Goal: Task Accomplishment & Management: Use online tool/utility

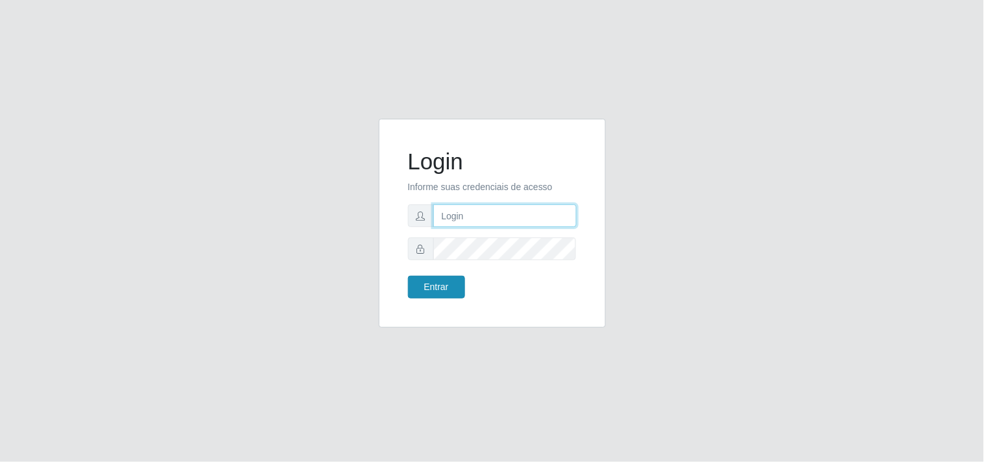
type input "[EMAIL_ADDRESS][DOMAIN_NAME]"
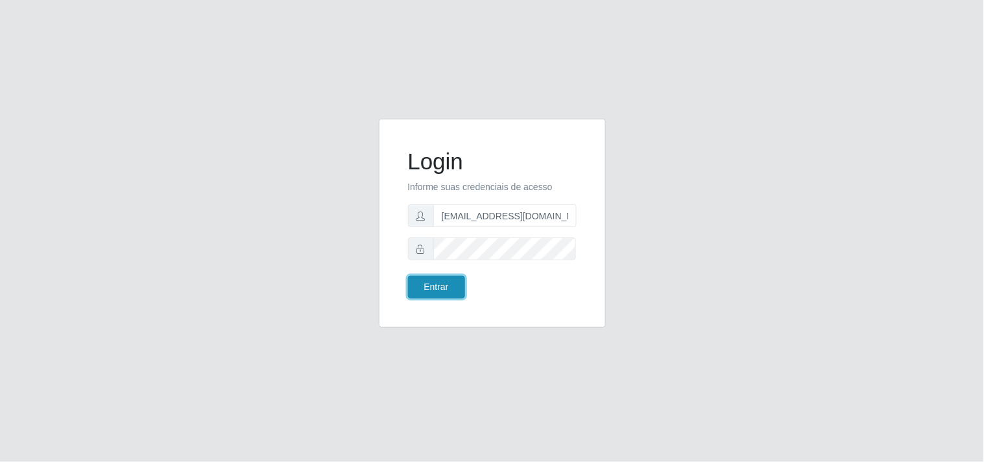
click at [439, 287] on button "Entrar" at bounding box center [436, 287] width 57 height 23
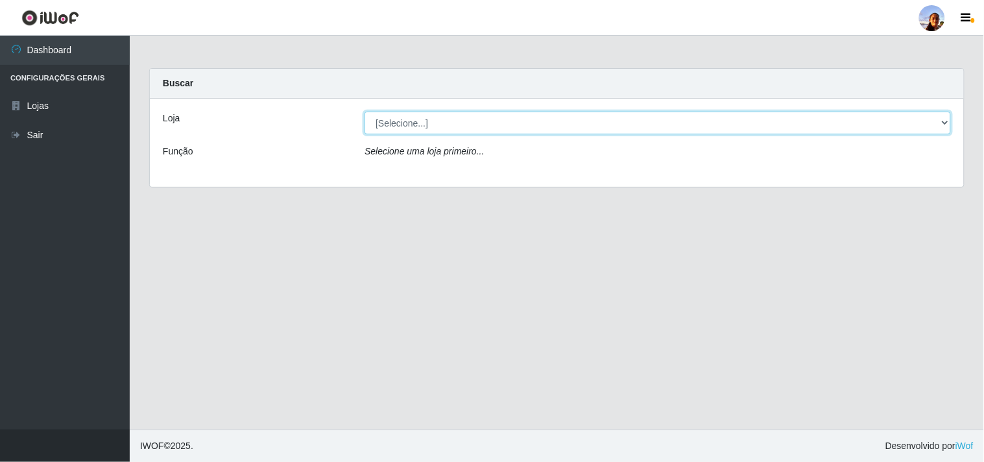
click at [494, 121] on select "[Selecione...] Supermercado [GEOGRAPHIC_DATA]" at bounding box center [657, 123] width 586 height 23
select select "166"
click at [364, 112] on select "[Selecione...] Supermercado [GEOGRAPHIC_DATA]" at bounding box center [657, 123] width 586 height 23
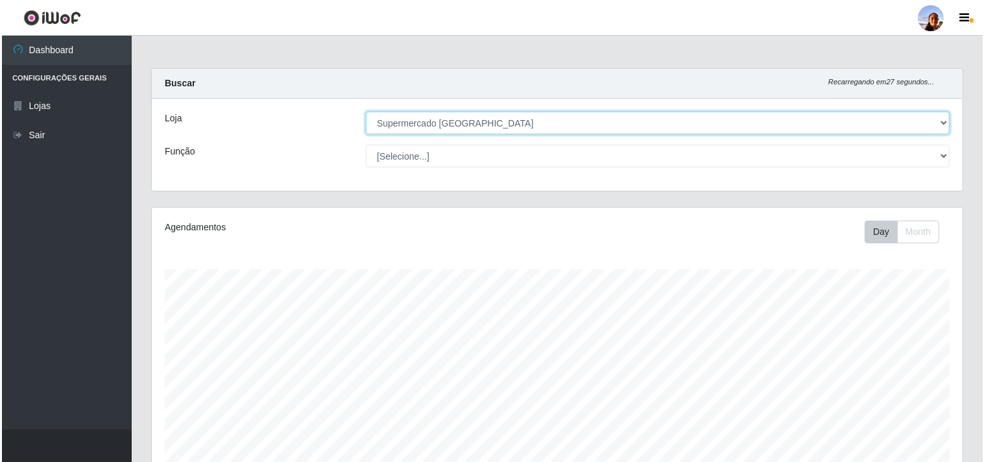
scroll to position [284, 0]
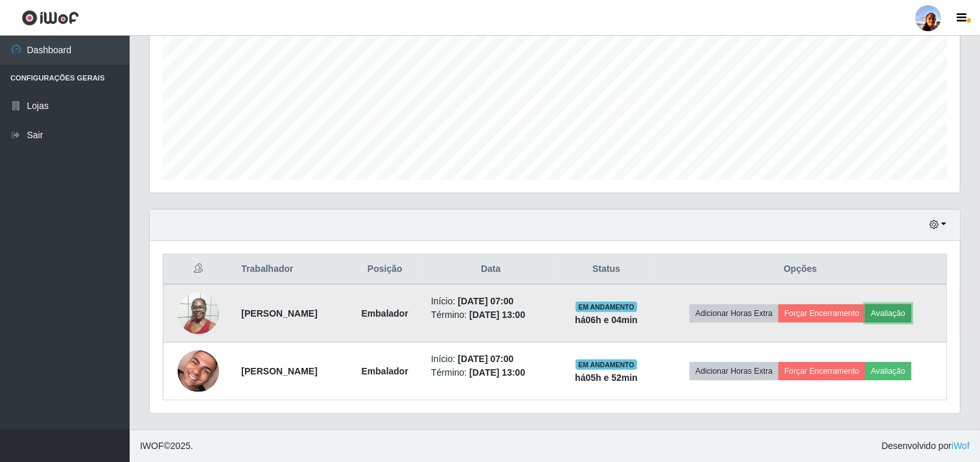
click at [905, 315] on button "Avaliação" at bounding box center [889, 313] width 46 height 18
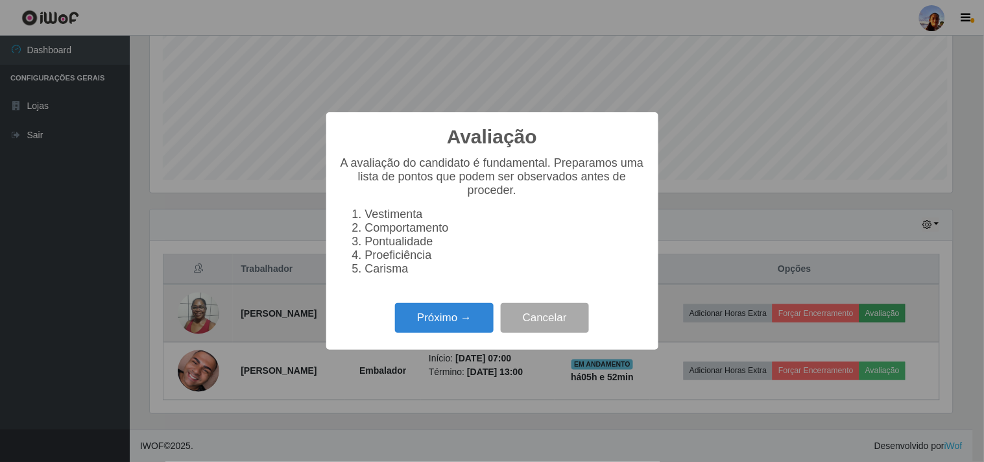
scroll to position [268, 802]
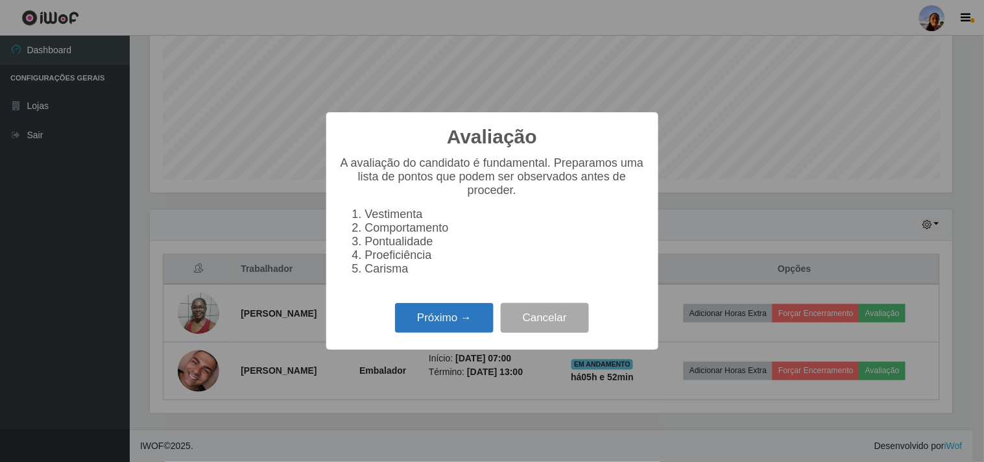
click at [442, 310] on button "Próximo →" at bounding box center [444, 318] width 99 height 30
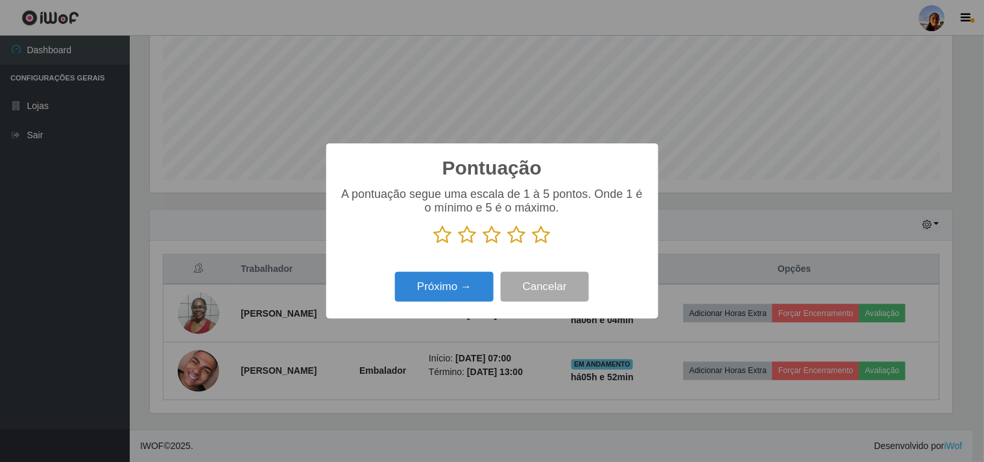
scroll to position [648098, 647564]
click at [541, 239] on icon at bounding box center [541, 234] width 18 height 19
click at [532, 244] on input "radio" at bounding box center [532, 244] width 0 height 0
click at [469, 286] on button "Próximo →" at bounding box center [444, 287] width 99 height 30
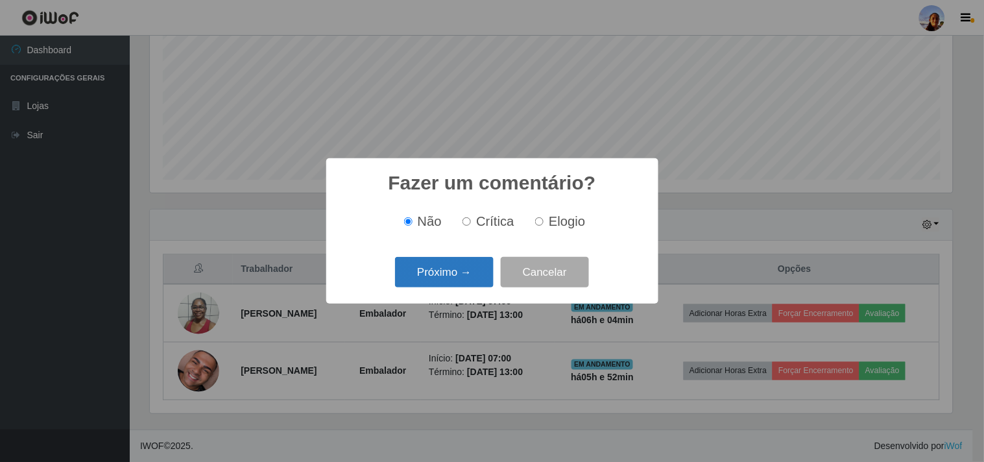
click at [464, 279] on button "Próximo →" at bounding box center [444, 272] width 99 height 30
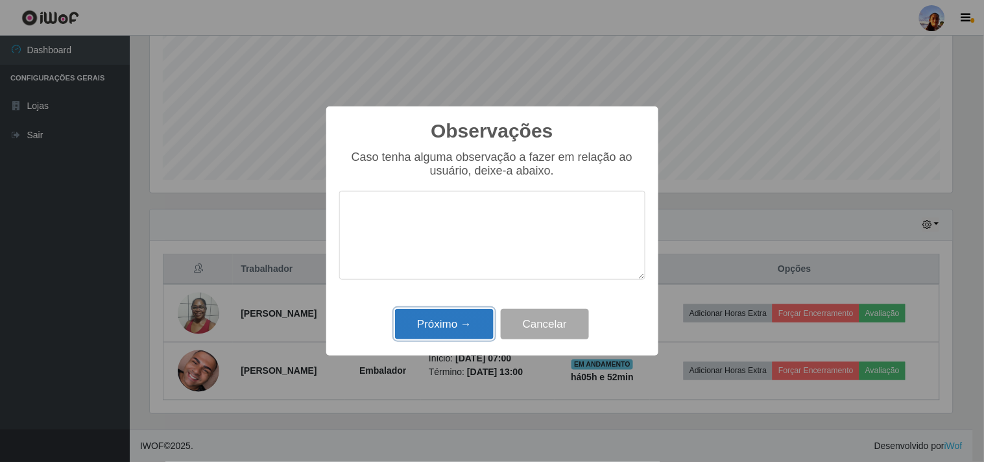
click at [461, 313] on button "Próximo →" at bounding box center [444, 324] width 99 height 30
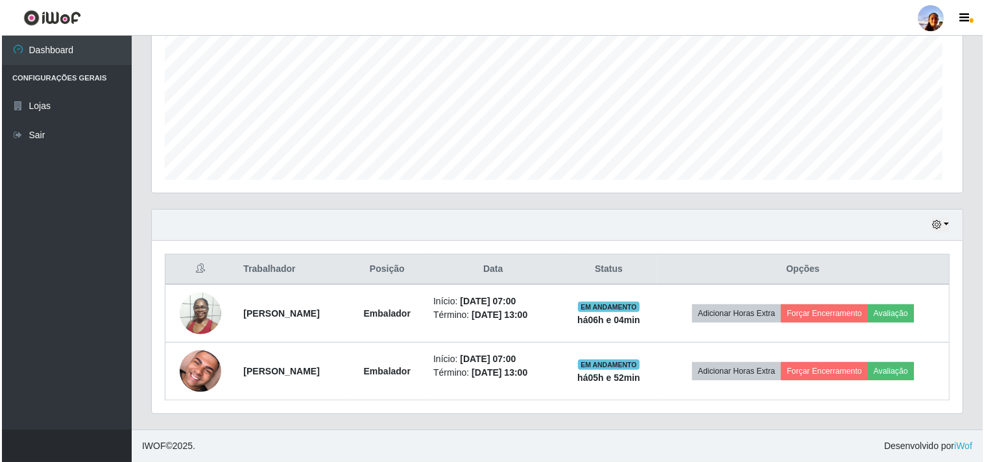
scroll to position [268, 810]
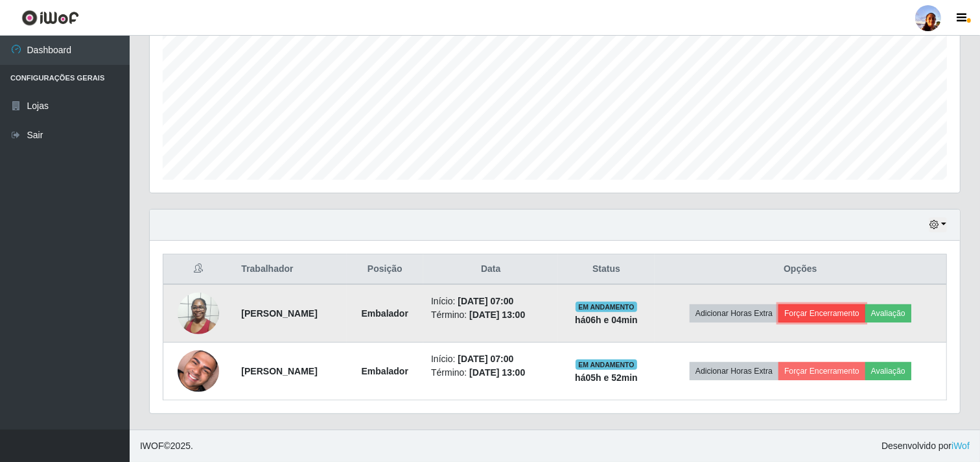
click at [836, 307] on button "Forçar Encerramento" at bounding box center [822, 313] width 87 height 18
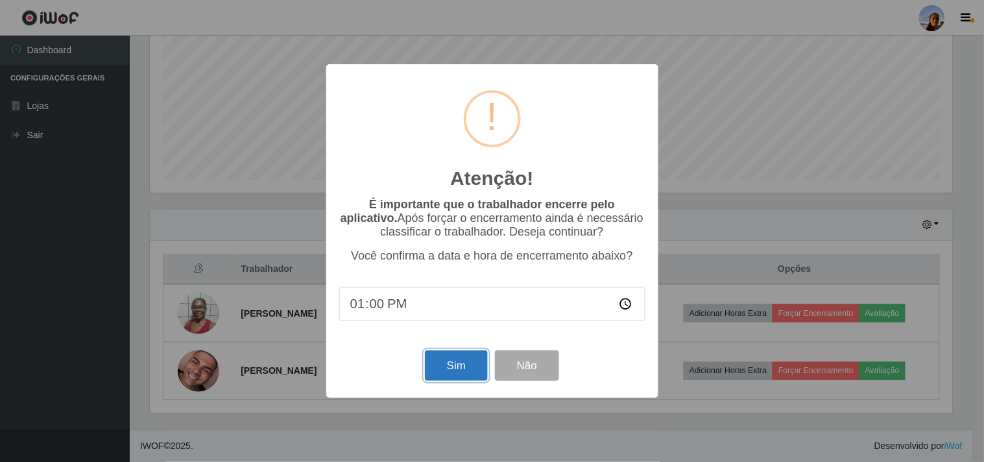
click at [472, 365] on button "Sim" at bounding box center [456, 365] width 63 height 30
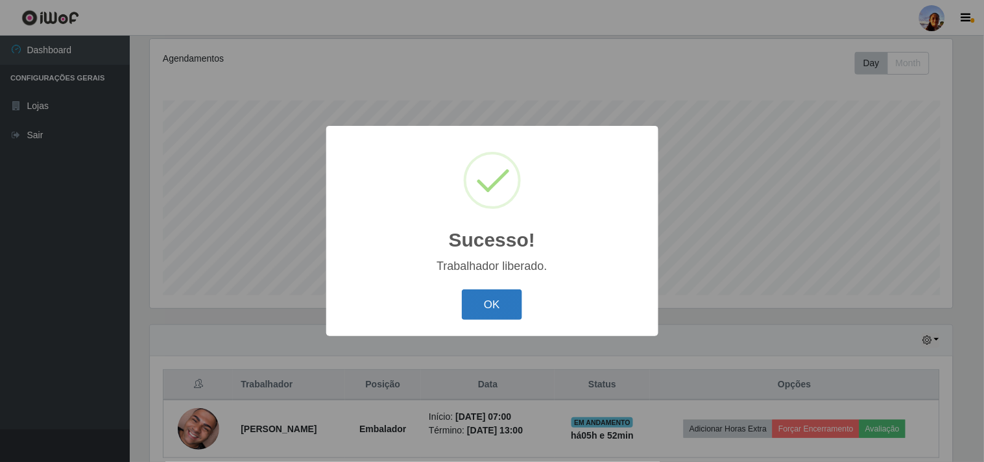
click at [502, 315] on button "OK" at bounding box center [492, 304] width 60 height 30
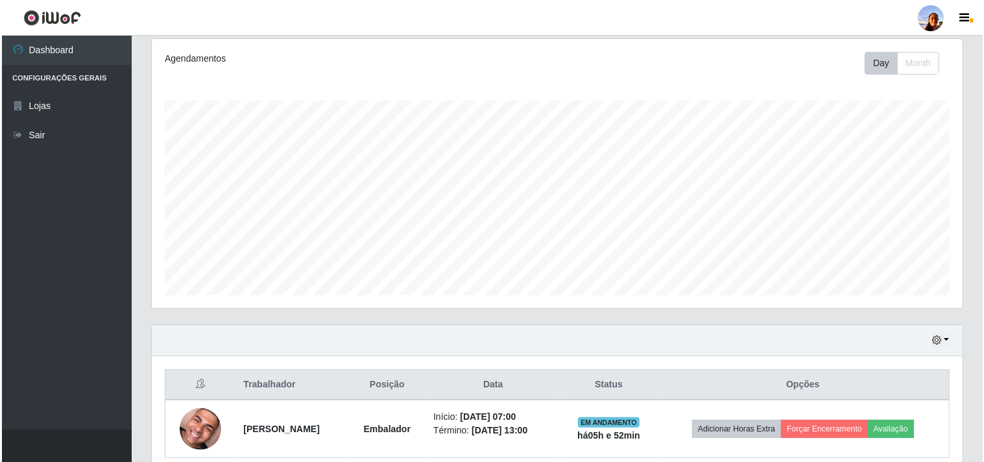
scroll to position [226, 0]
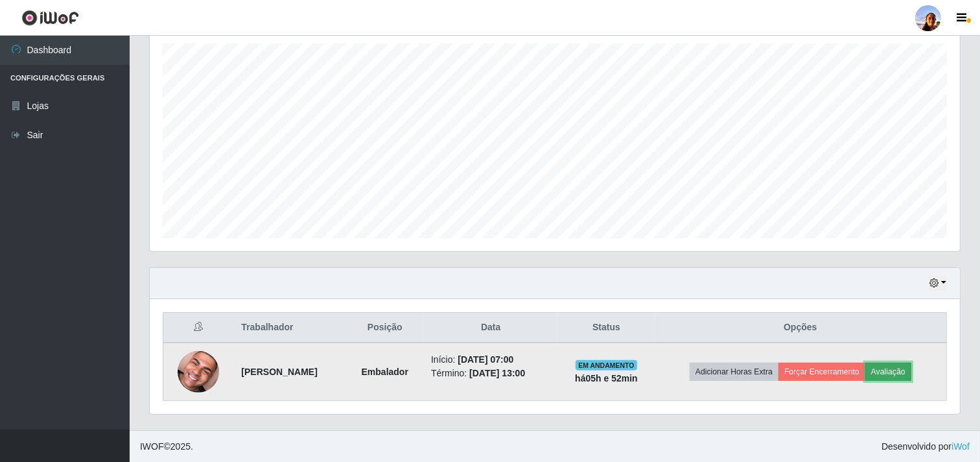
click at [904, 368] on button "Avaliação" at bounding box center [889, 371] width 46 height 18
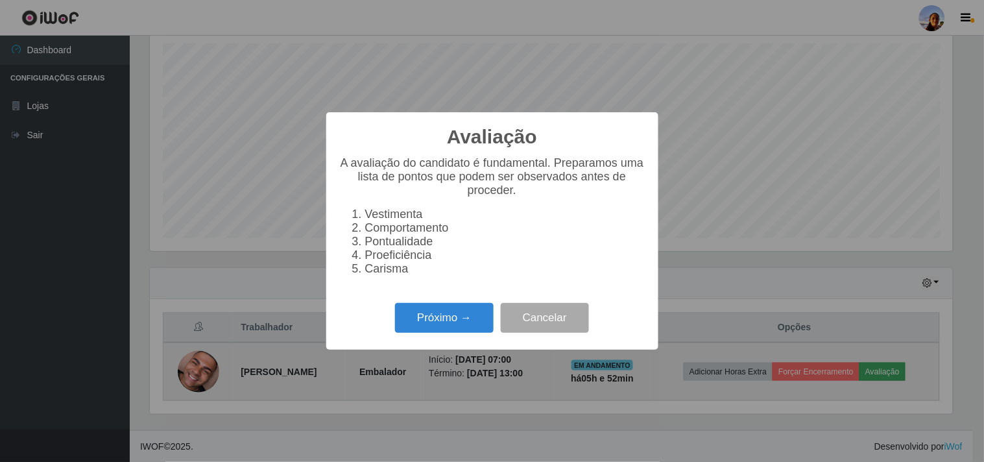
scroll to position [268, 802]
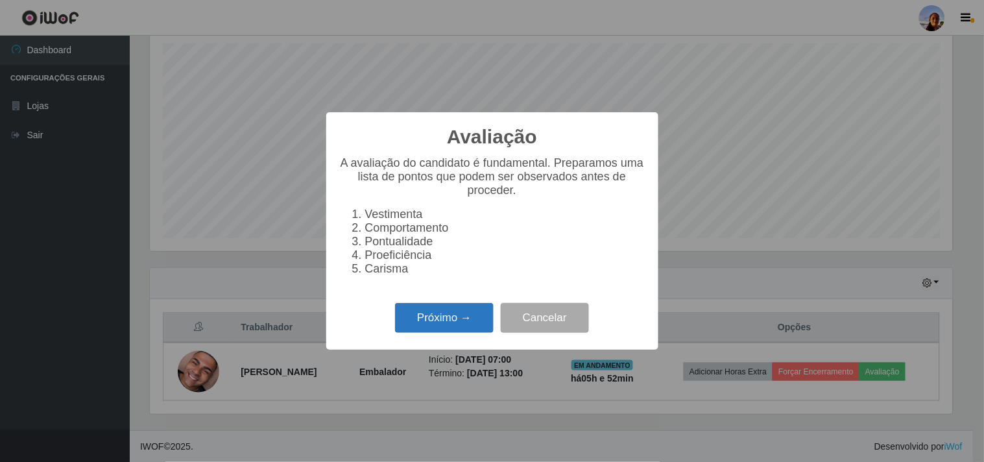
click at [442, 313] on button "Próximo →" at bounding box center [444, 318] width 99 height 30
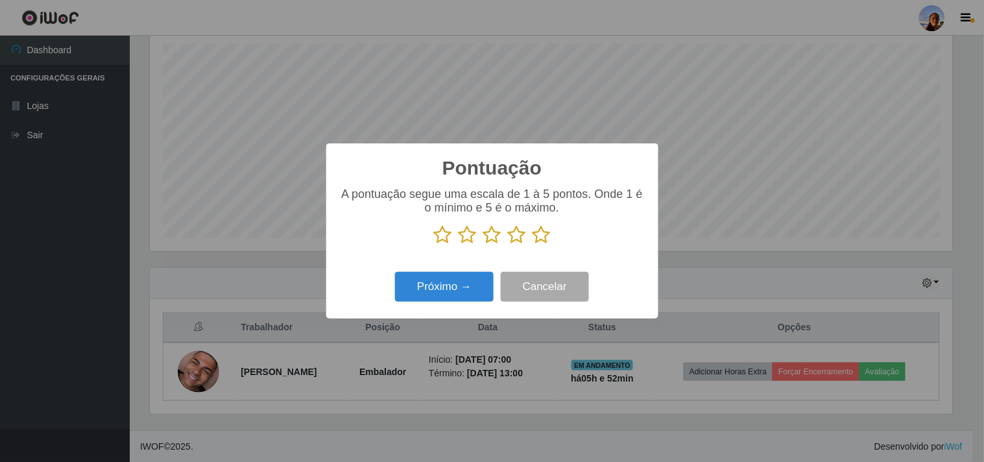
click at [519, 235] on icon at bounding box center [517, 234] width 18 height 19
click at [508, 244] on input "radio" at bounding box center [508, 244] width 0 height 0
click at [467, 282] on button "Próximo →" at bounding box center [444, 287] width 99 height 30
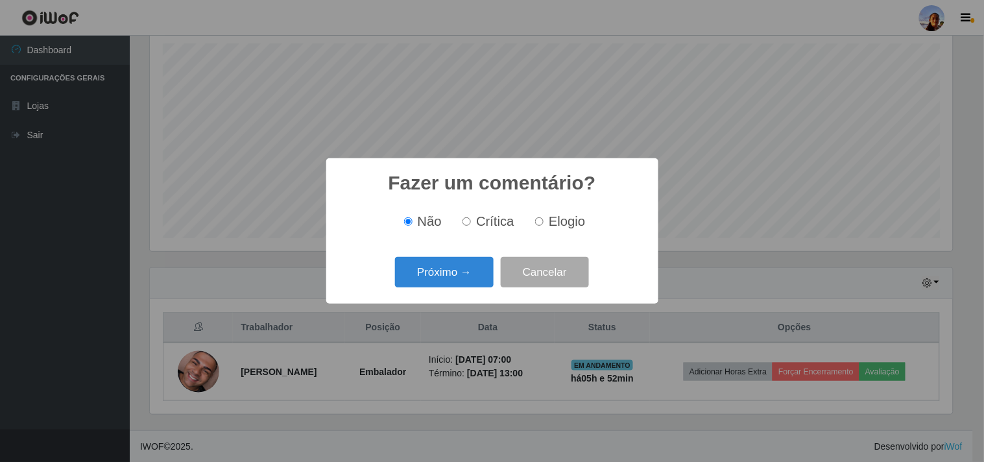
click at [467, 282] on button "Próximo →" at bounding box center [444, 272] width 99 height 30
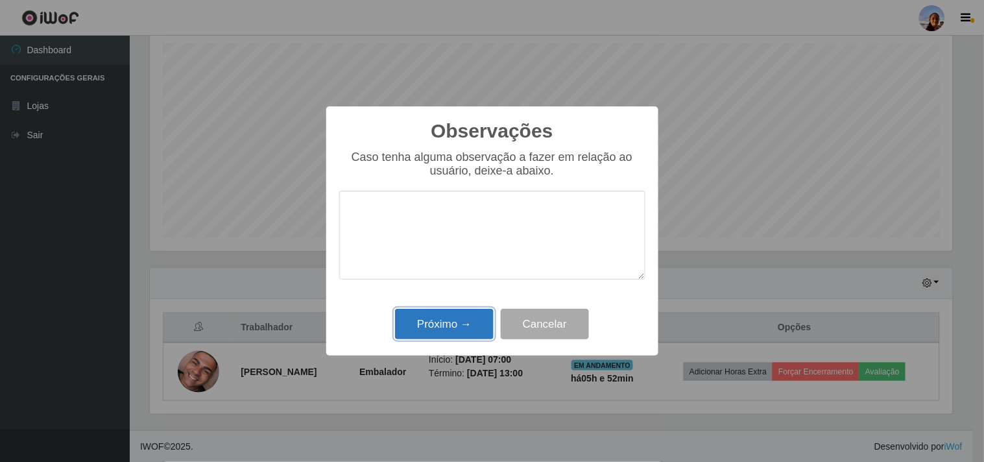
click at [456, 338] on button "Próximo →" at bounding box center [444, 324] width 99 height 30
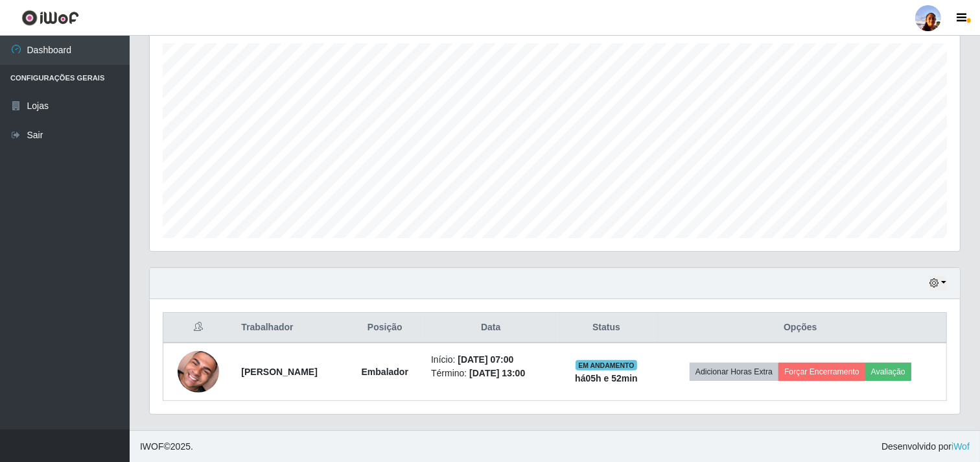
scroll to position [268, 810]
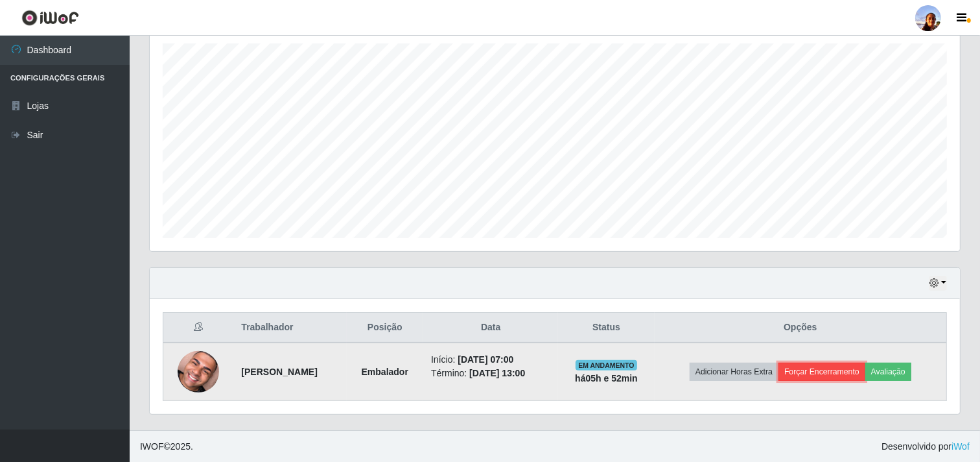
click at [821, 372] on button "Forçar Encerramento" at bounding box center [822, 371] width 87 height 18
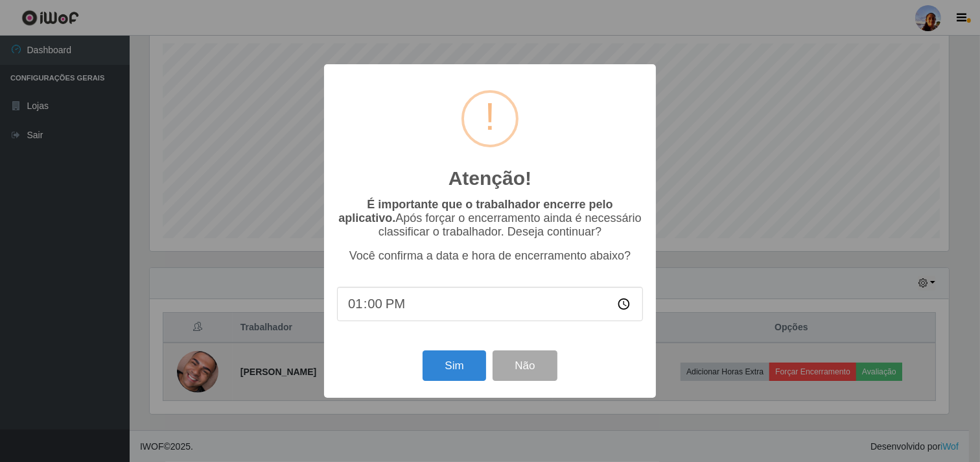
scroll to position [268, 802]
type input "01:02"
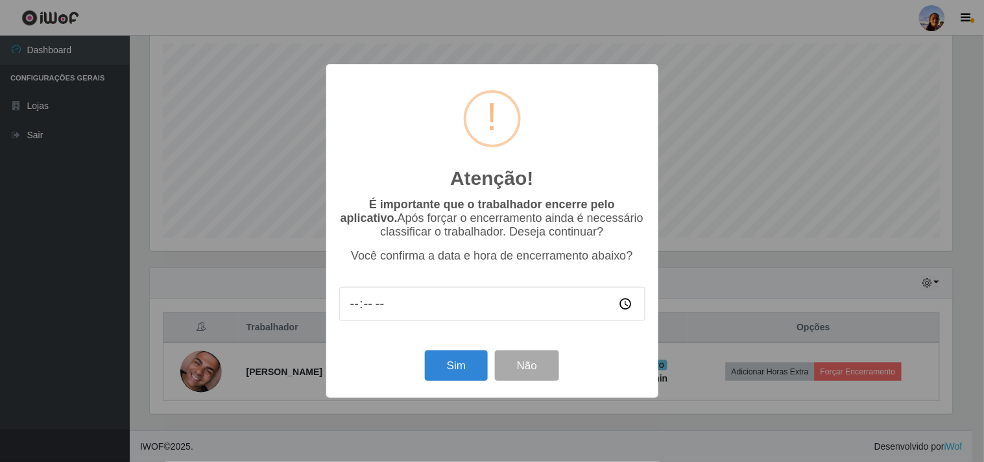
click at [833, 106] on div "Atenção! × É importante que o trabalhador encerre pelo aplicativo. Após forçar …" at bounding box center [492, 231] width 984 height 462
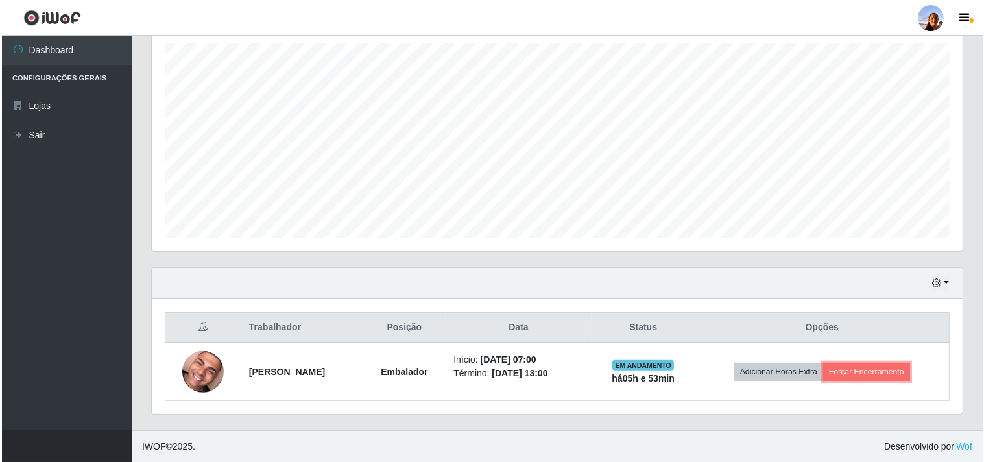
scroll to position [268, 810]
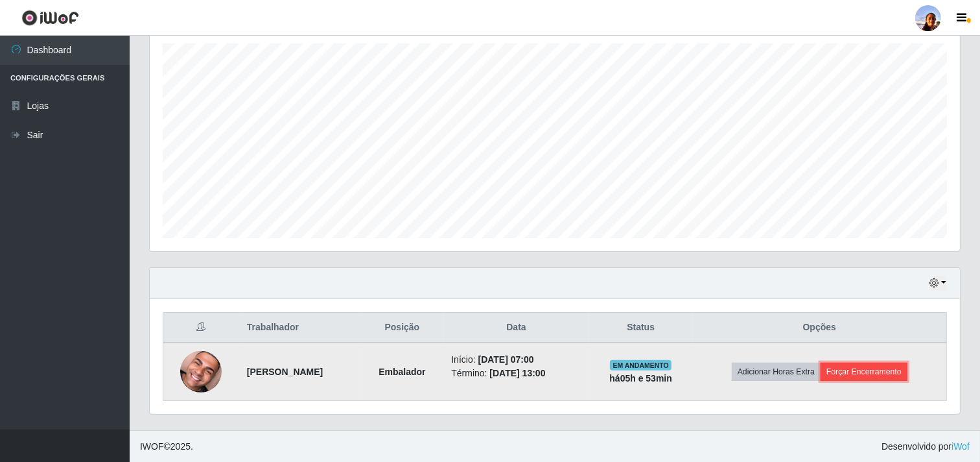
click at [858, 372] on button "Forçar Encerramento" at bounding box center [864, 371] width 87 height 18
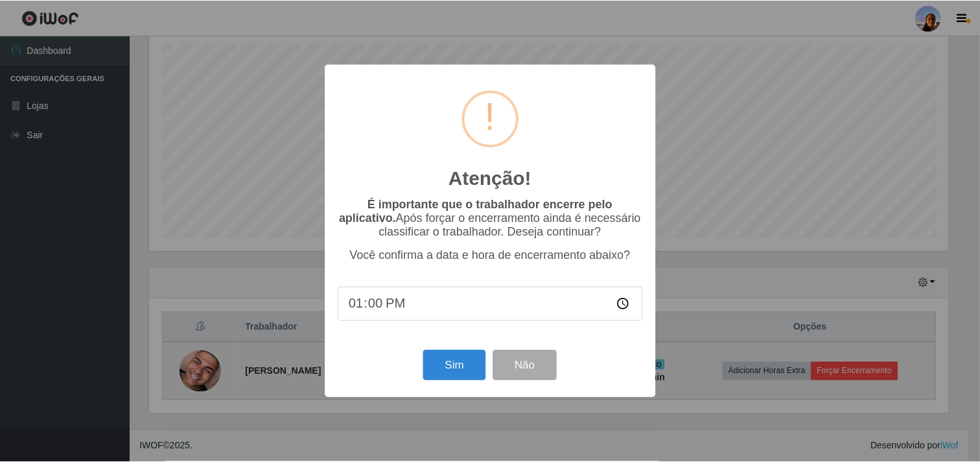
scroll to position [268, 802]
type input "13:12"
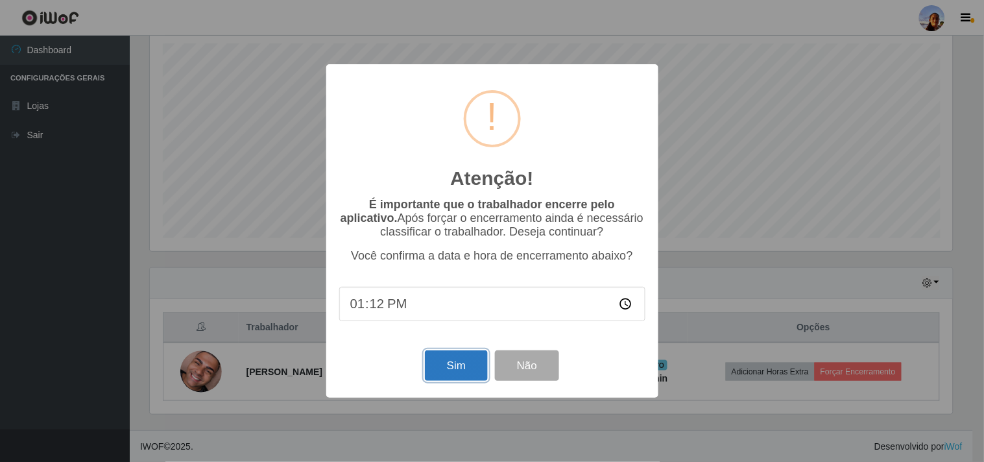
click at [453, 365] on button "Sim" at bounding box center [456, 365] width 63 height 30
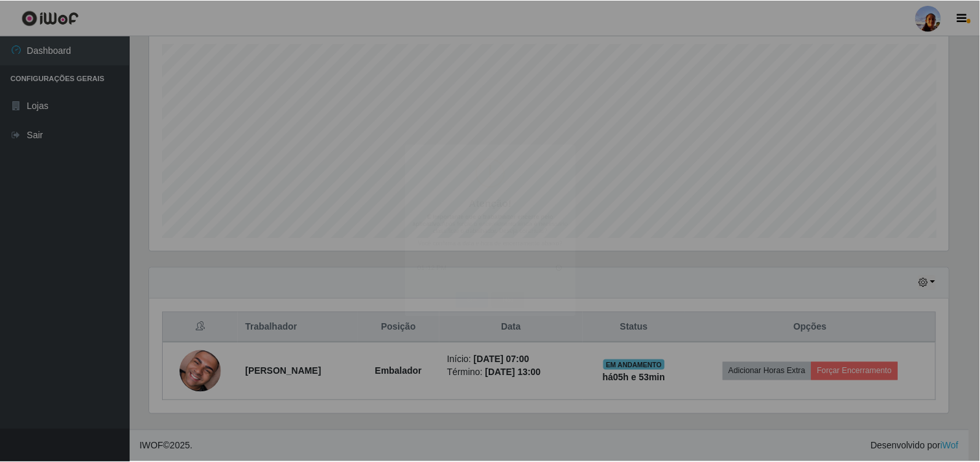
scroll to position [0, 0]
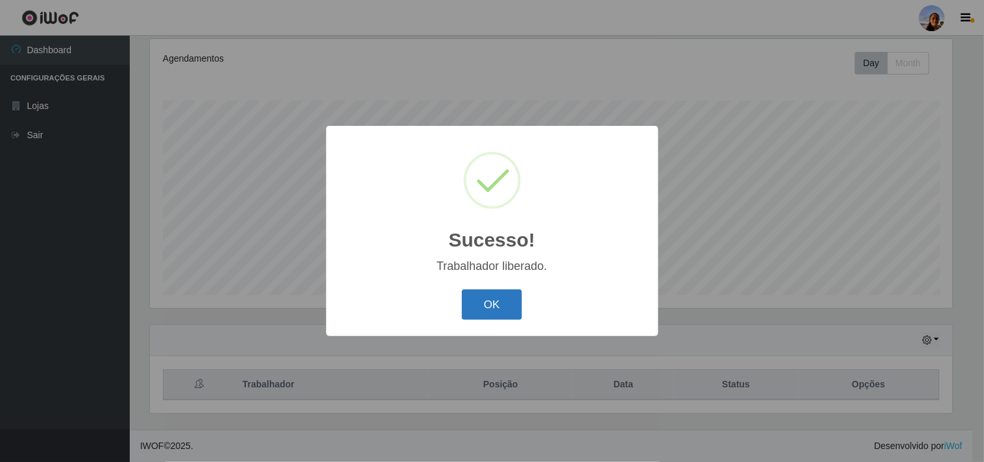
click at [489, 314] on button "OK" at bounding box center [492, 304] width 60 height 30
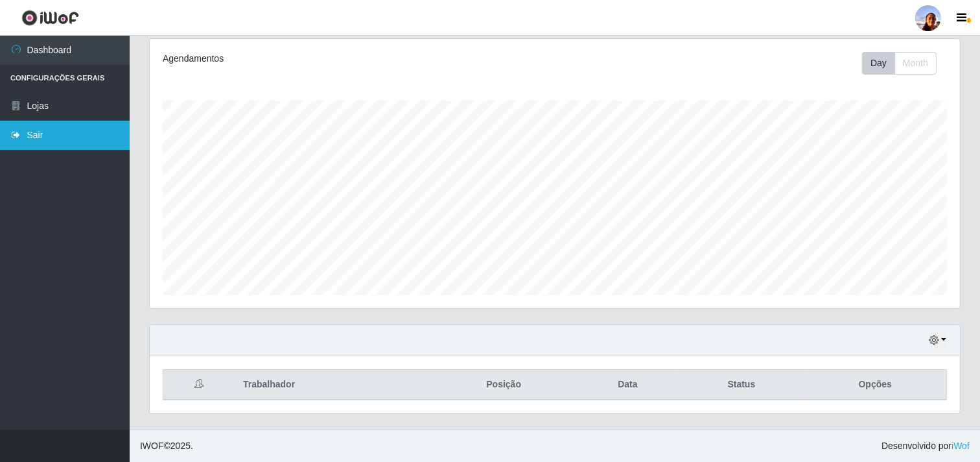
click at [76, 141] on link "Sair" at bounding box center [65, 135] width 130 height 29
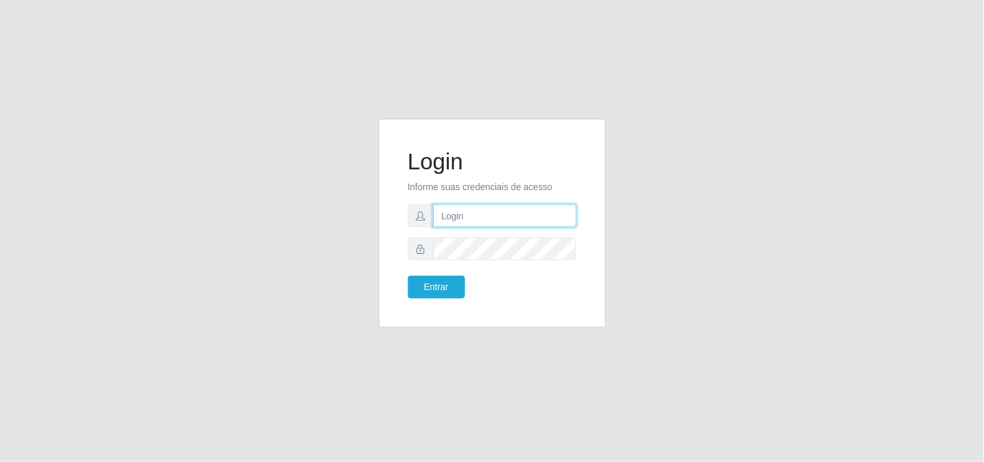
type input "[EMAIL_ADDRESS][DOMAIN_NAME]"
